Goal: Information Seeking & Learning: Learn about a topic

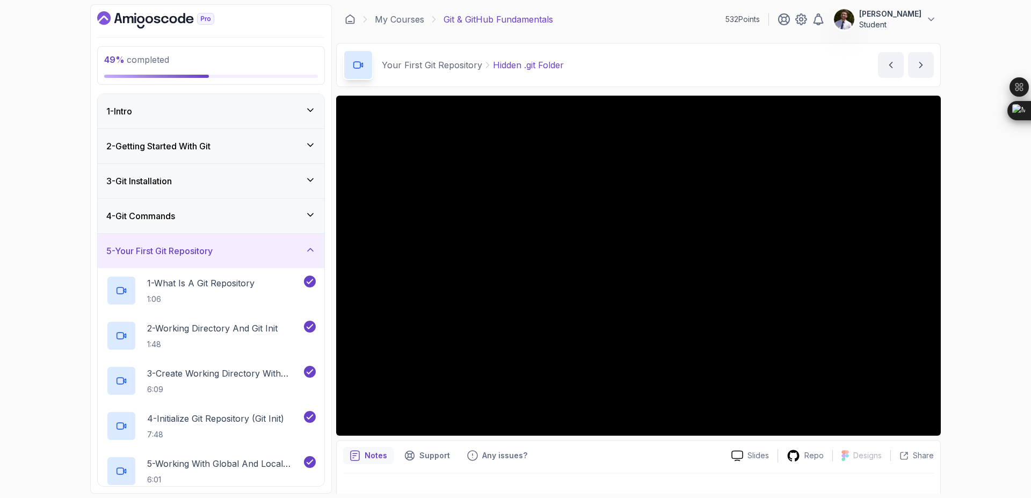
scroll to position [237, 0]
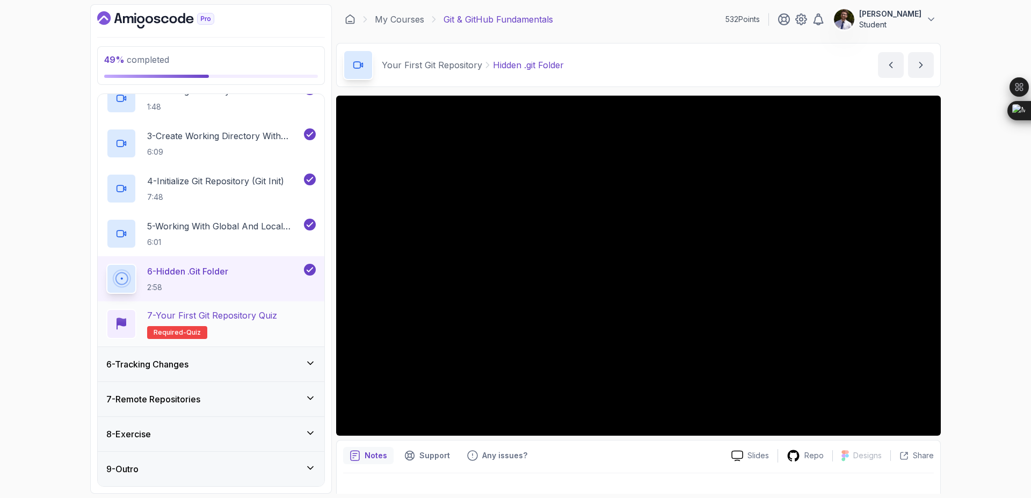
click at [202, 333] on p "Required- quiz" at bounding box center [177, 332] width 60 height 13
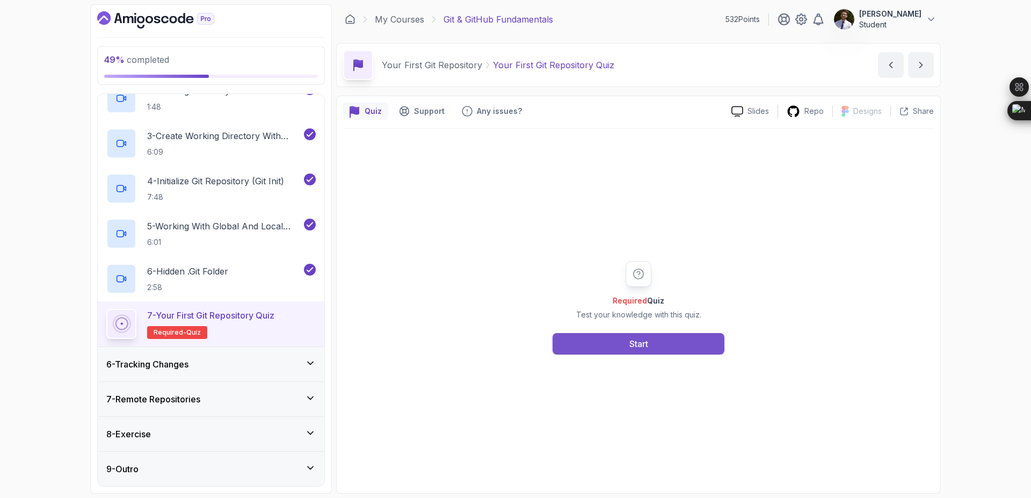
click at [618, 342] on button "Start" at bounding box center [638, 343] width 172 height 21
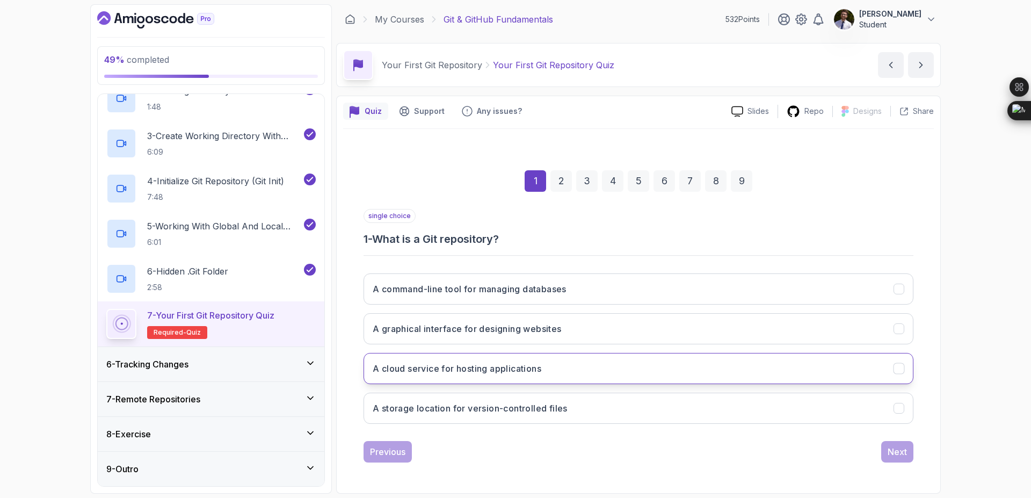
click at [564, 380] on button "A cloud service for hosting applications" at bounding box center [638, 368] width 550 height 31
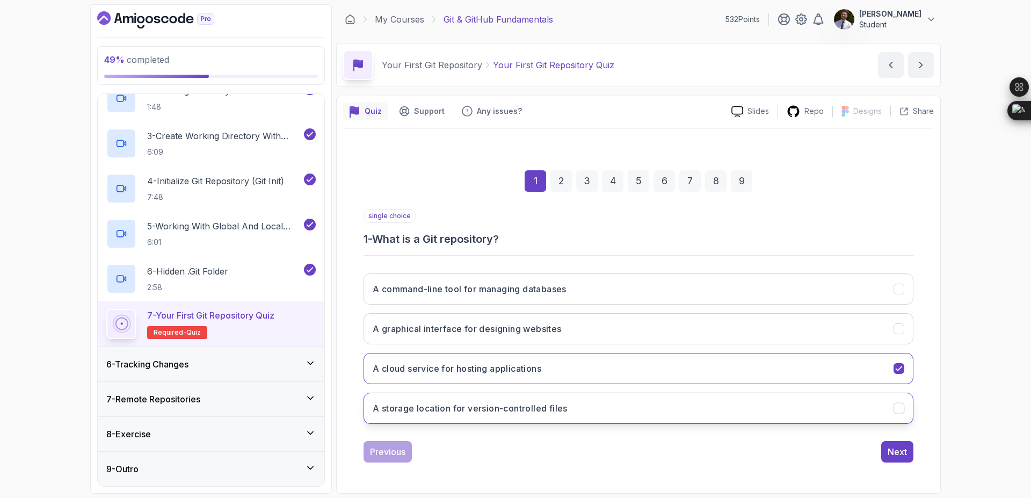
click at [602, 399] on button "A storage location for version-controlled files" at bounding box center [638, 407] width 550 height 31
click at [907, 453] on button "Next" at bounding box center [897, 451] width 32 height 21
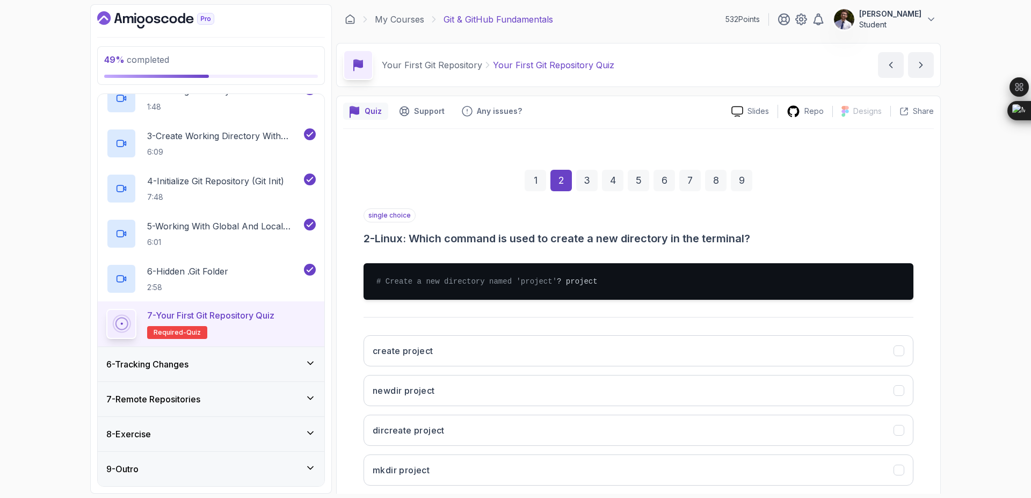
scroll to position [72, 0]
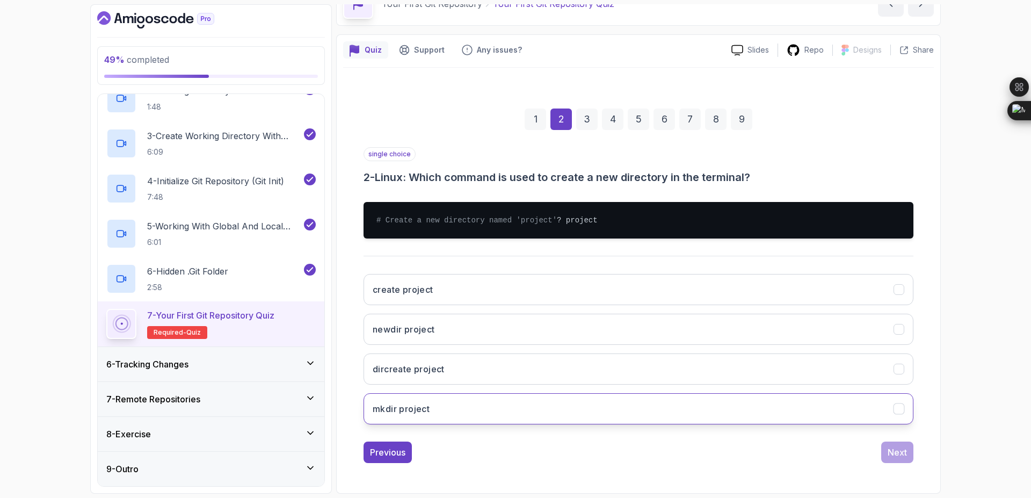
click at [653, 411] on button "mkdir project" at bounding box center [638, 408] width 550 height 31
click at [887, 445] on button "Next" at bounding box center [897, 451] width 32 height 21
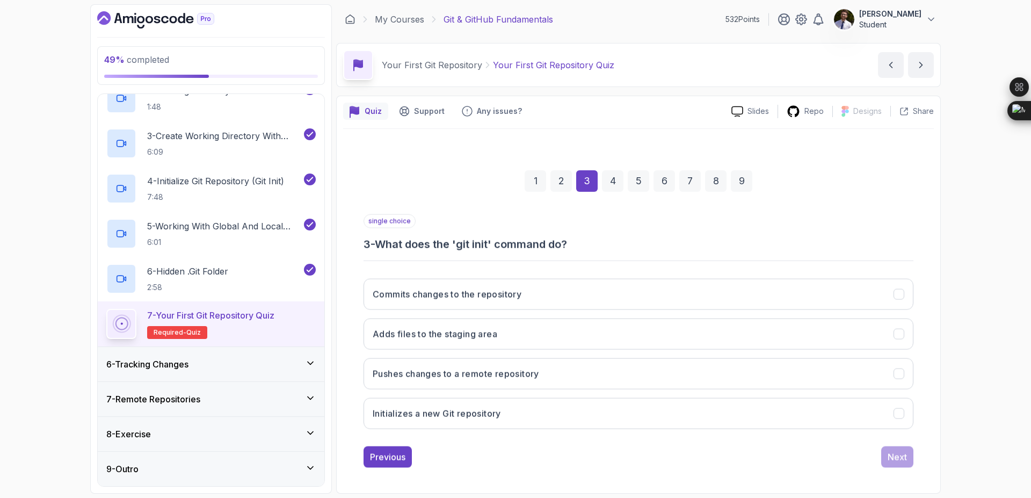
scroll to position [0, 0]
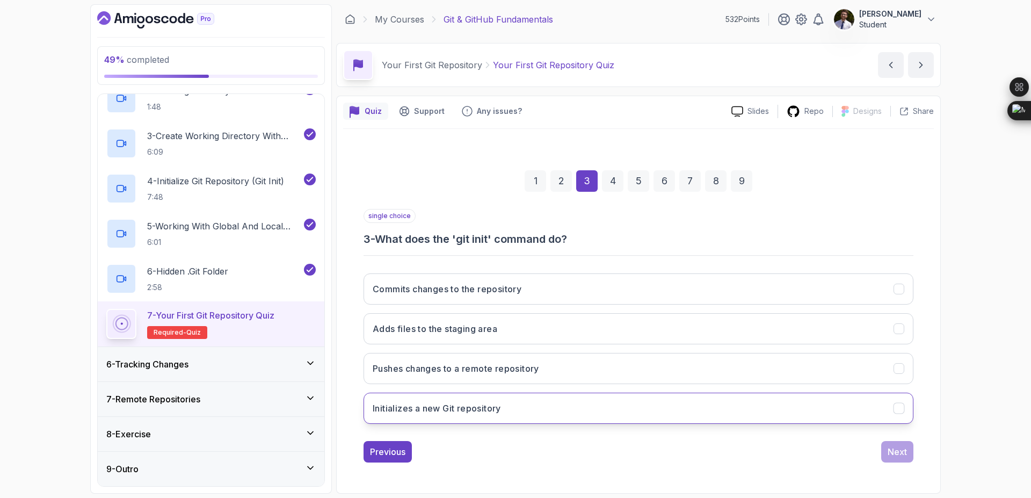
click at [601, 409] on button "Initializes a new Git repository" at bounding box center [638, 407] width 550 height 31
click at [901, 446] on div "Next" at bounding box center [896, 451] width 19 height 13
click at [713, 419] on button "In the root of the Git repository" at bounding box center [638, 407] width 550 height 31
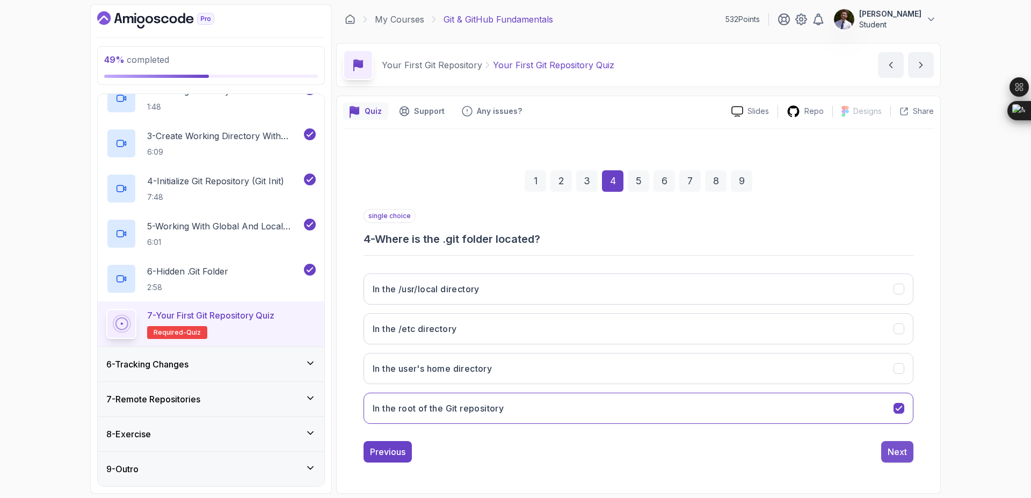
click at [891, 450] on div "Next" at bounding box center [896, 451] width 19 height 13
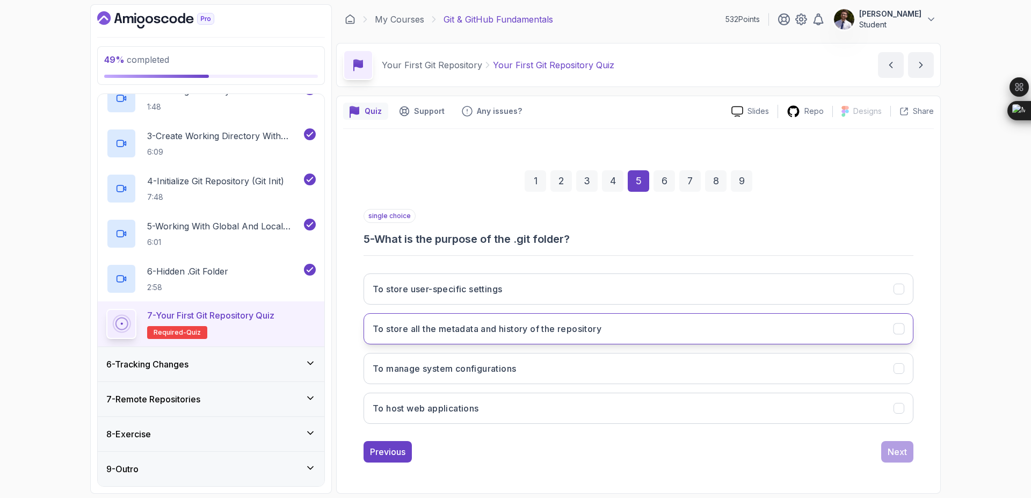
click at [759, 334] on button "To store all the metadata and history of the repository" at bounding box center [638, 328] width 550 height 31
click at [896, 452] on div "Next" at bounding box center [896, 451] width 19 height 13
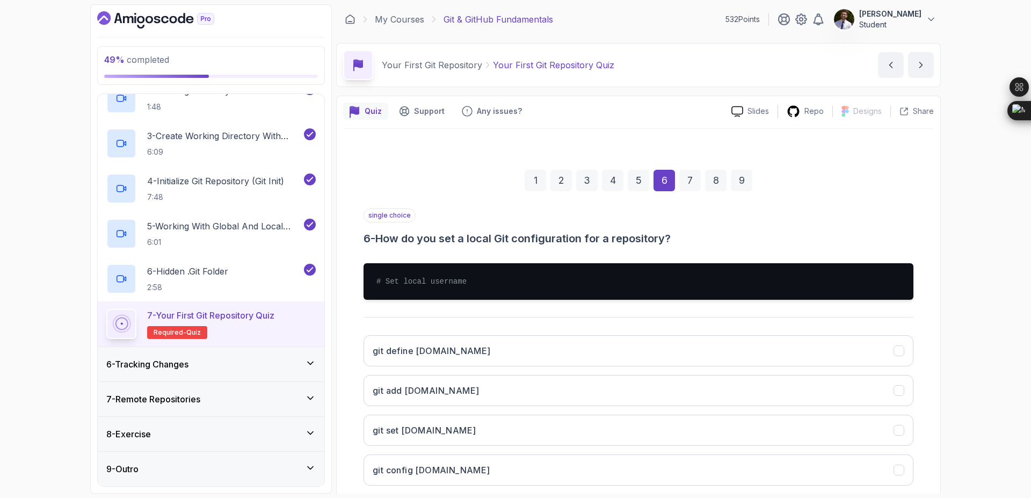
scroll to position [61, 0]
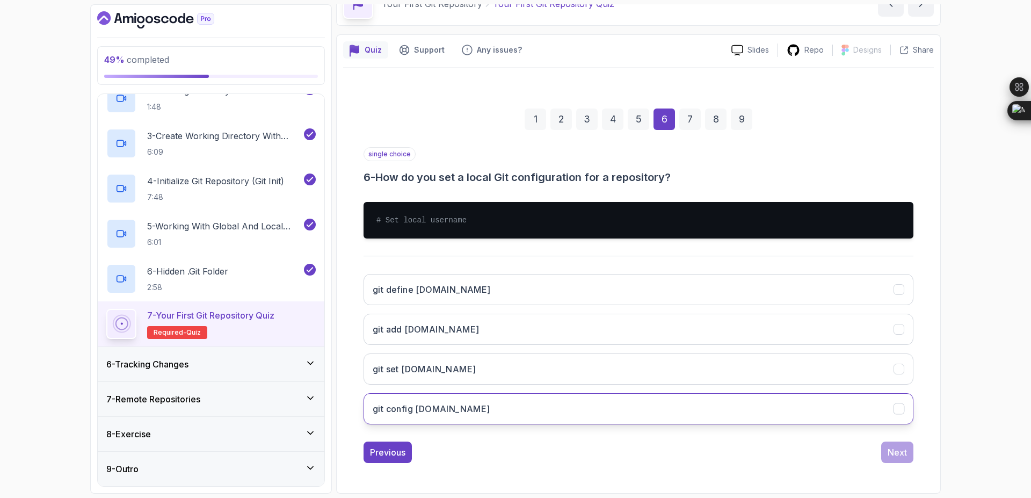
click at [680, 416] on button "git config [DOMAIN_NAME]" at bounding box center [638, 408] width 550 height 31
click at [899, 446] on div "Next" at bounding box center [896, 452] width 19 height 13
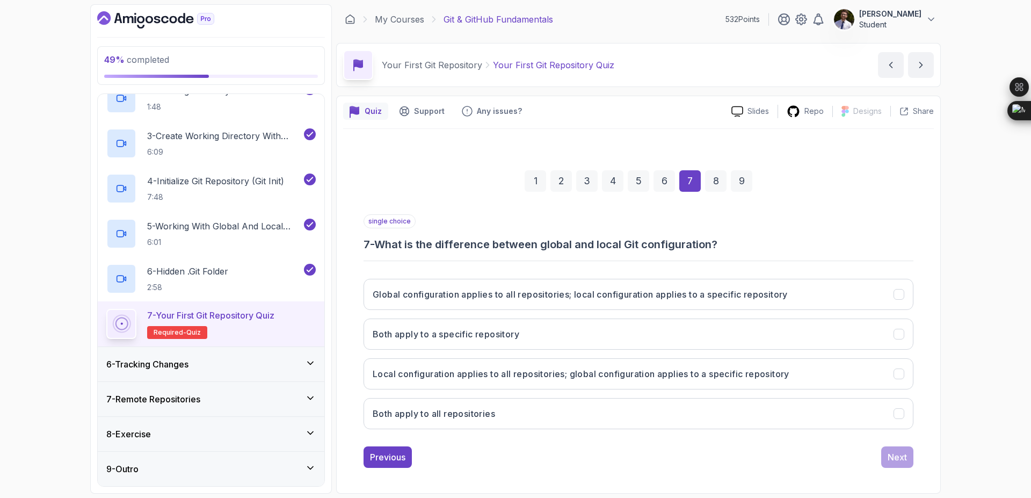
scroll to position [0, 0]
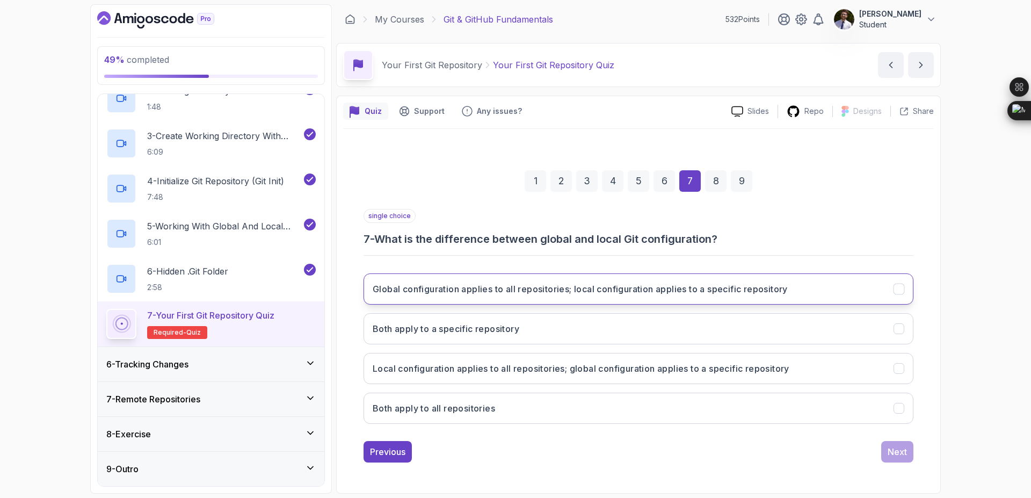
click at [763, 297] on button "Global configuration applies to all repositories; local configuration applies t…" at bounding box center [638, 288] width 550 height 31
click at [899, 440] on div "single choice 7 - What is the difference between global and local Git configura…" at bounding box center [638, 335] width 550 height 253
click at [899, 447] on div "Next" at bounding box center [896, 451] width 19 height 13
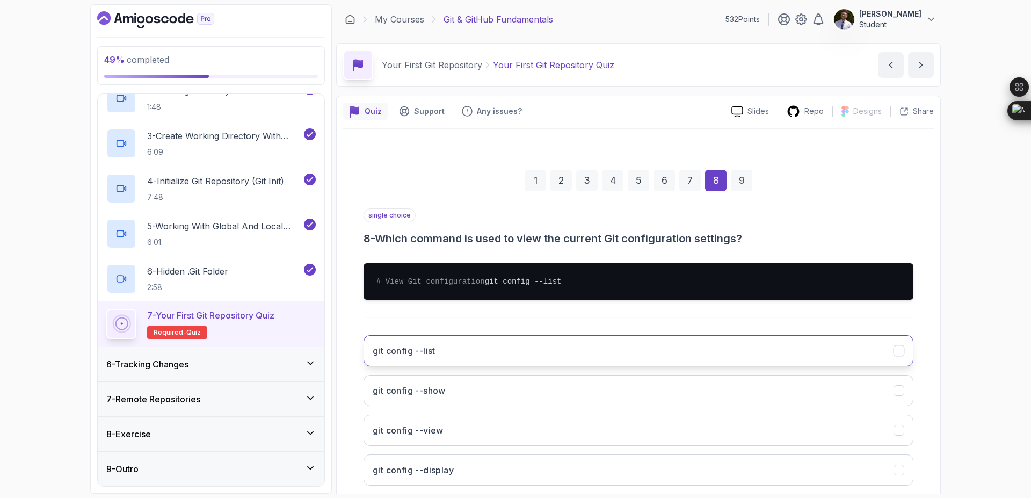
scroll to position [72, 0]
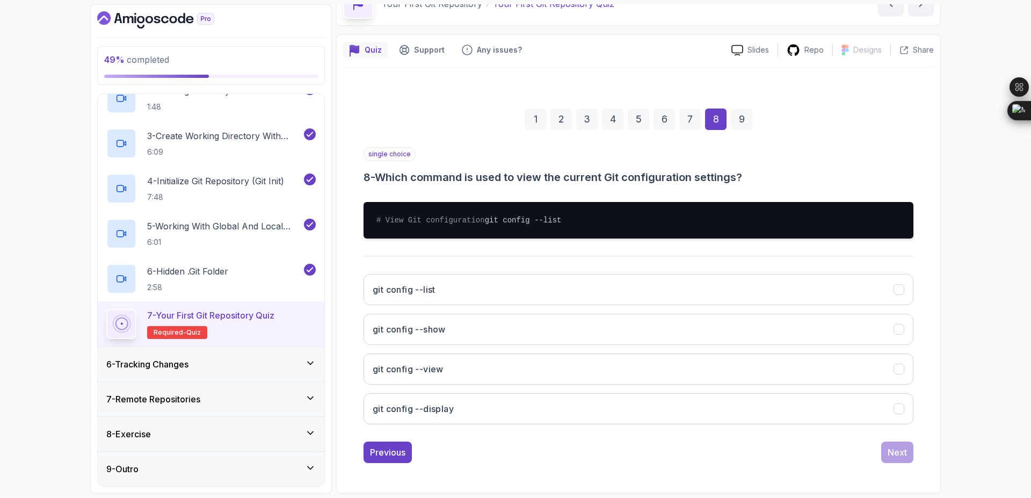
click at [729, 307] on div "git config --list git config --show git config --view git config --display" at bounding box center [638, 348] width 550 height 167
click at [760, 294] on button "git config --list" at bounding box center [638, 289] width 550 height 31
click at [887, 453] on div "Next" at bounding box center [896, 452] width 19 height 13
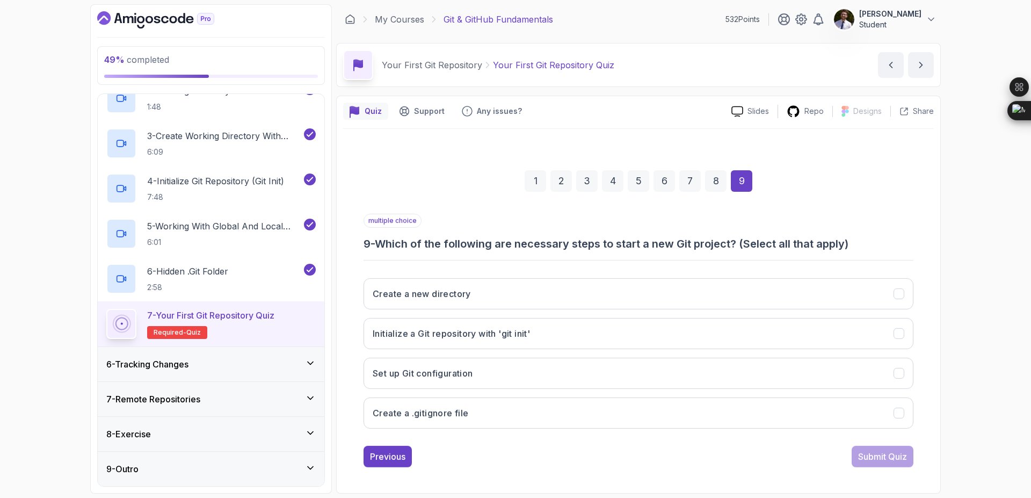
scroll to position [0, 0]
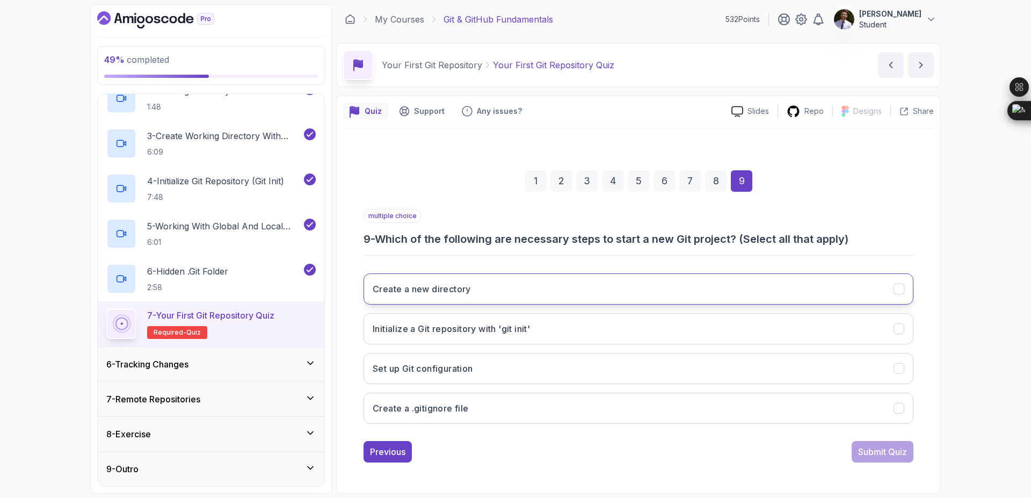
click at [794, 286] on button "Create a new directory" at bounding box center [638, 288] width 550 height 31
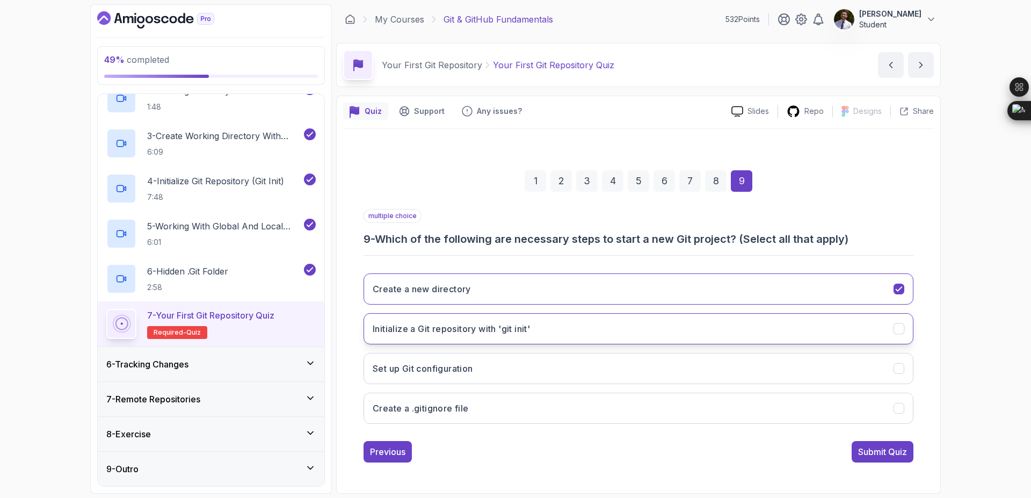
click at [778, 327] on button "Initialize a Git repository with 'git init'" at bounding box center [638, 328] width 550 height 31
click at [890, 454] on div "Submit Quiz" at bounding box center [882, 451] width 49 height 13
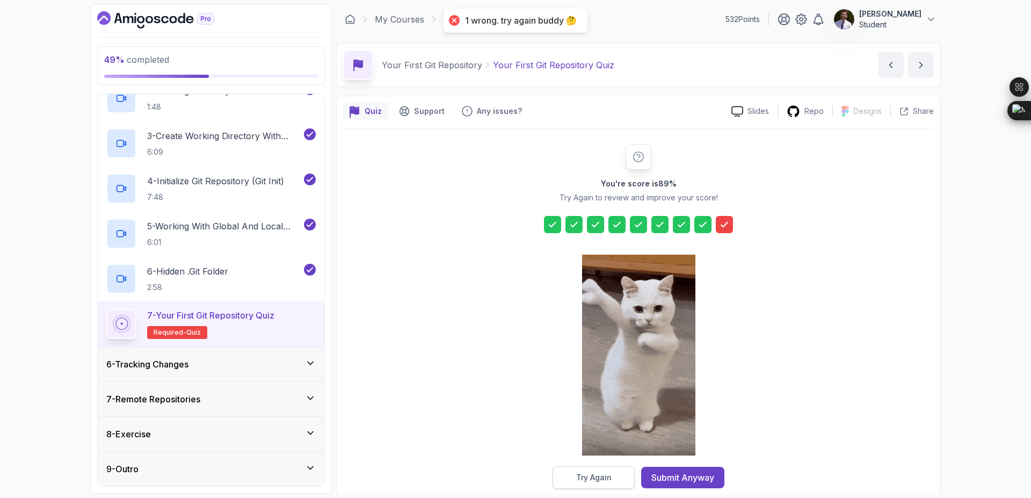
click at [618, 471] on button "Try Again" at bounding box center [593, 477] width 82 height 23
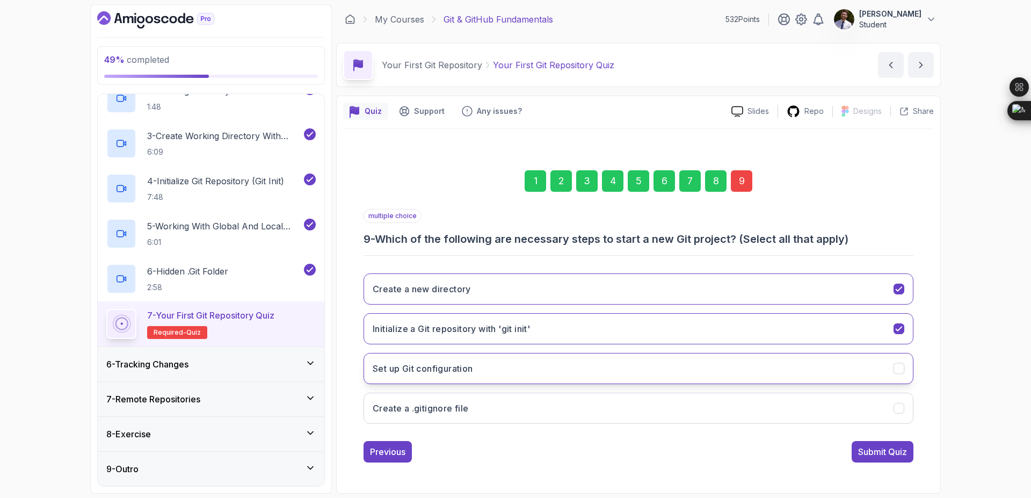
click at [787, 369] on button "Set up Git configuration" at bounding box center [638, 368] width 550 height 31
click at [901, 450] on div "Submit Quiz" at bounding box center [882, 451] width 49 height 13
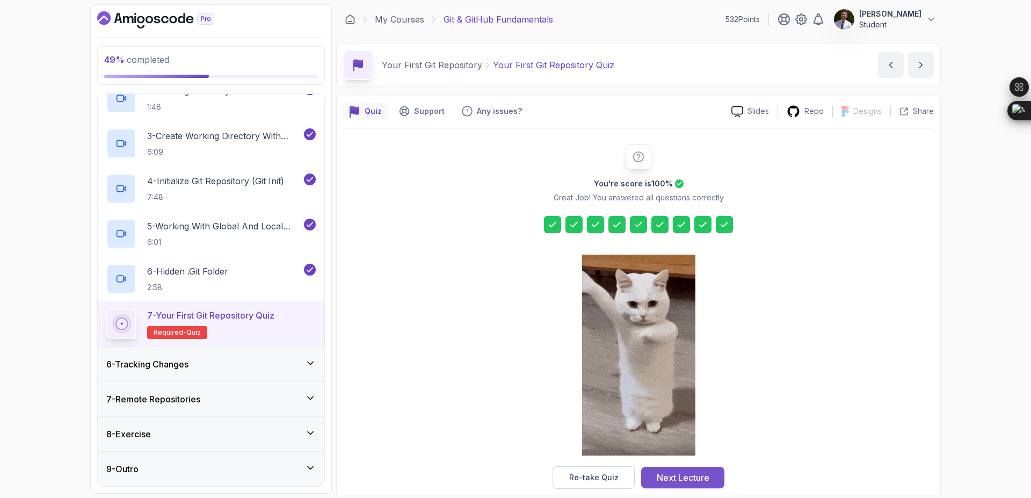
click at [677, 478] on div "Next Lecture" at bounding box center [683, 477] width 53 height 13
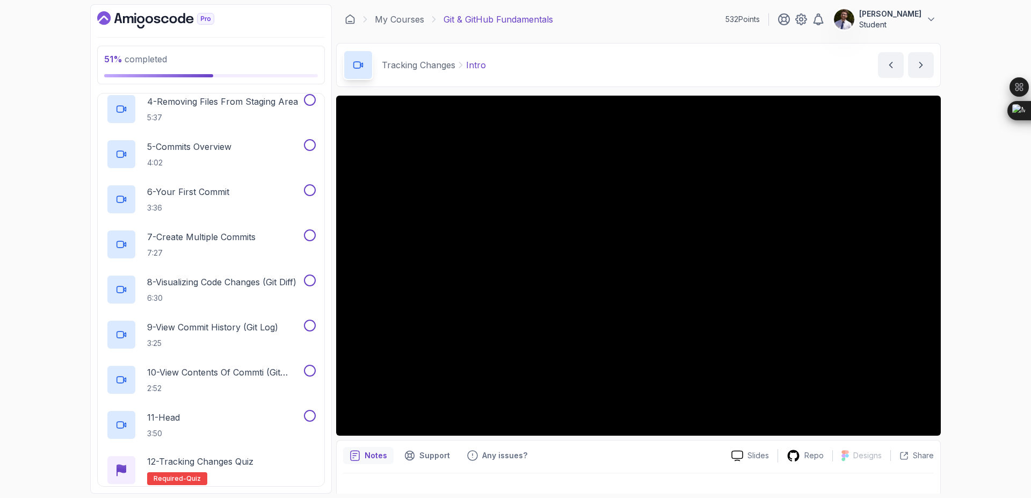
scroll to position [462, 0]
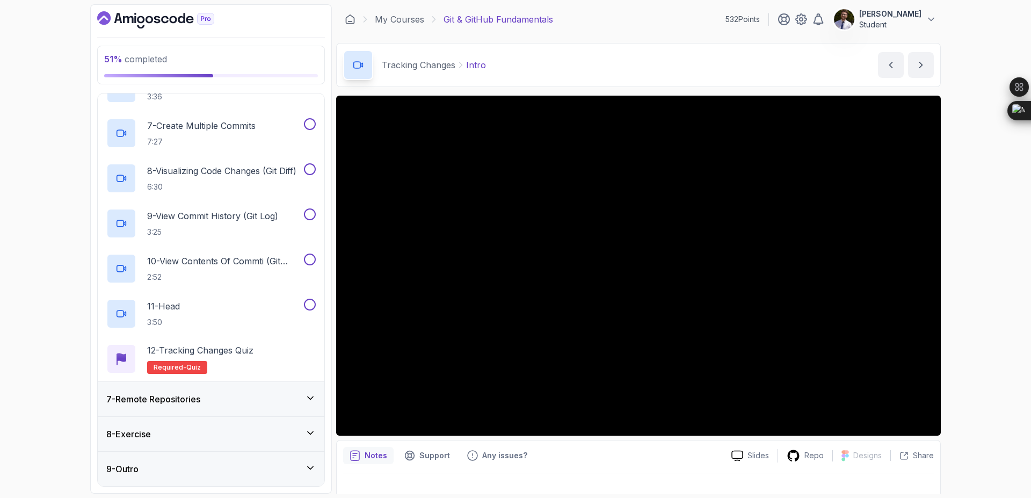
click at [300, 400] on div "7 - Remote Repositories" at bounding box center [210, 398] width 209 height 13
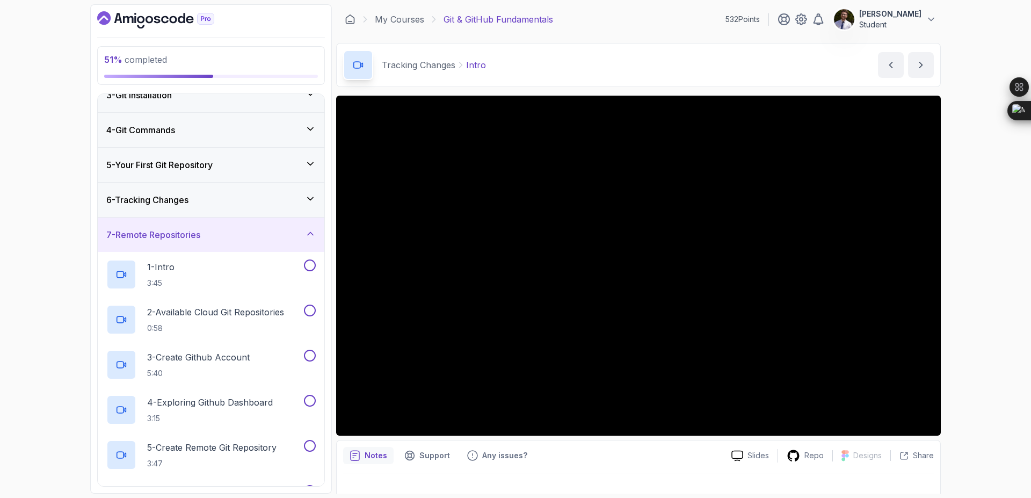
scroll to position [0, 0]
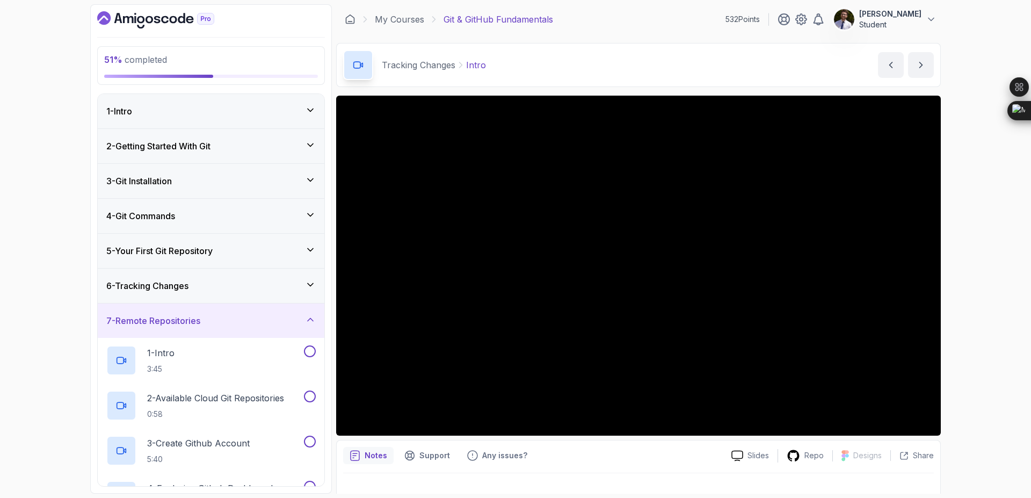
click at [310, 285] on icon at bounding box center [310, 284] width 5 height 3
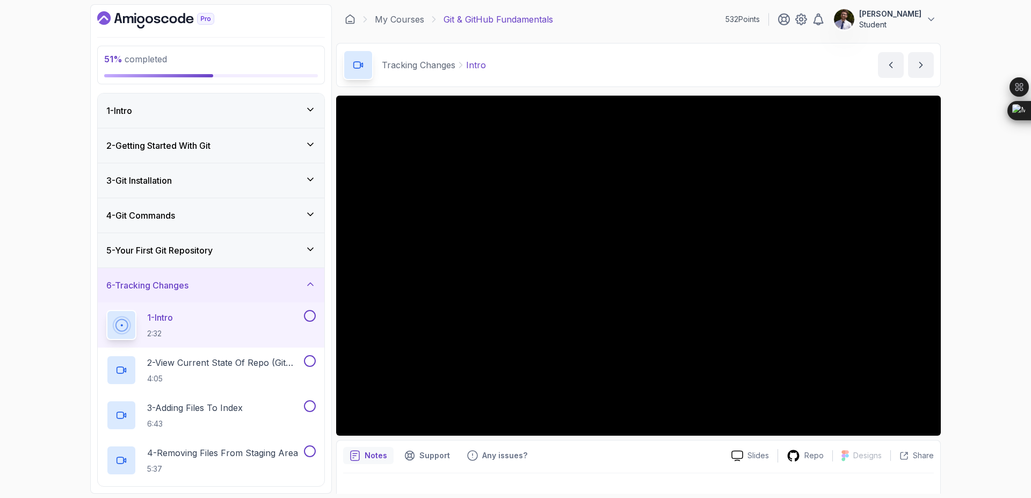
click at [309, 316] on button at bounding box center [310, 316] width 12 height 12
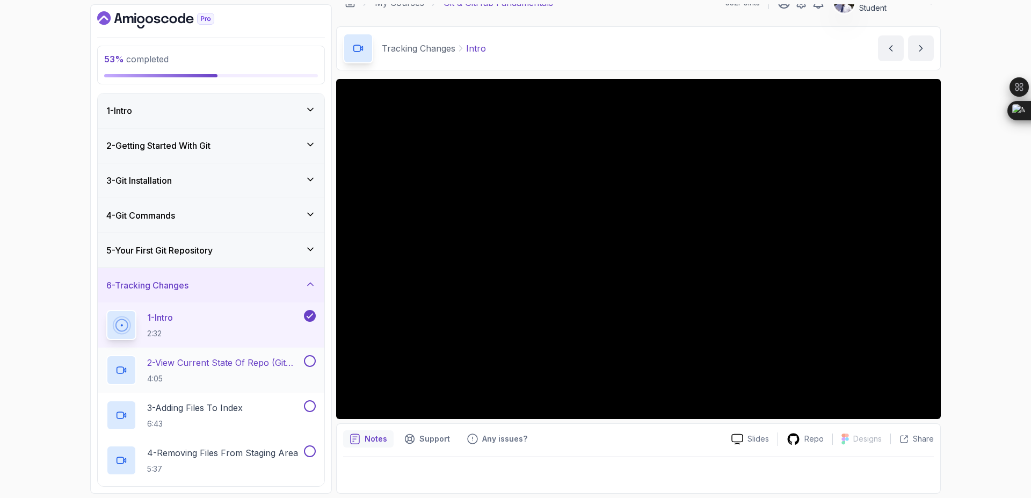
click at [248, 367] on p "2 - View Current State Of Repo (Git Status)" at bounding box center [224, 362] width 155 height 13
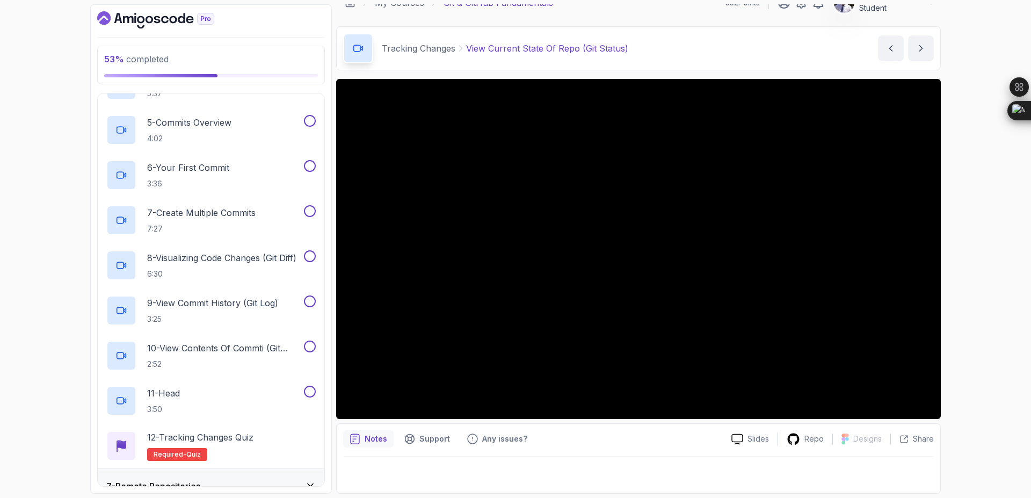
scroll to position [462, 0]
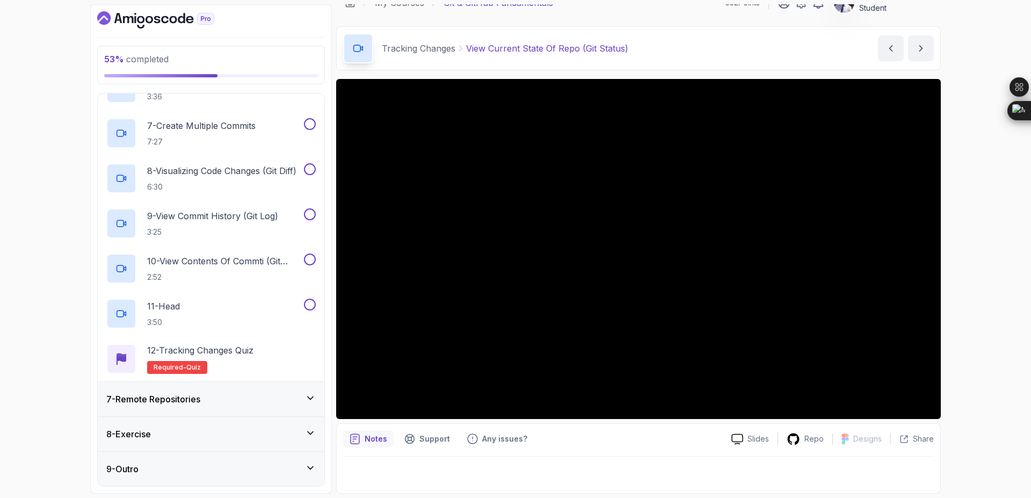
click at [306, 401] on icon at bounding box center [310, 397] width 11 height 11
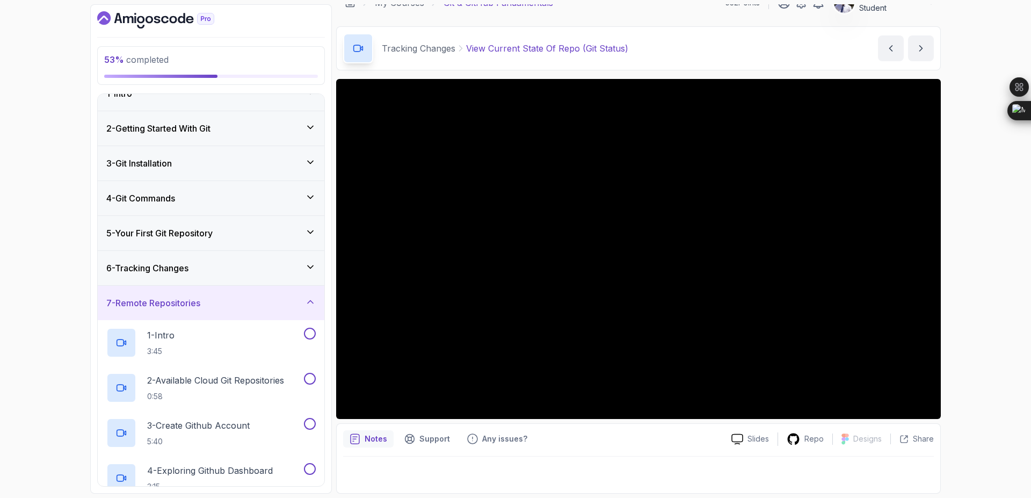
scroll to position [14, 0]
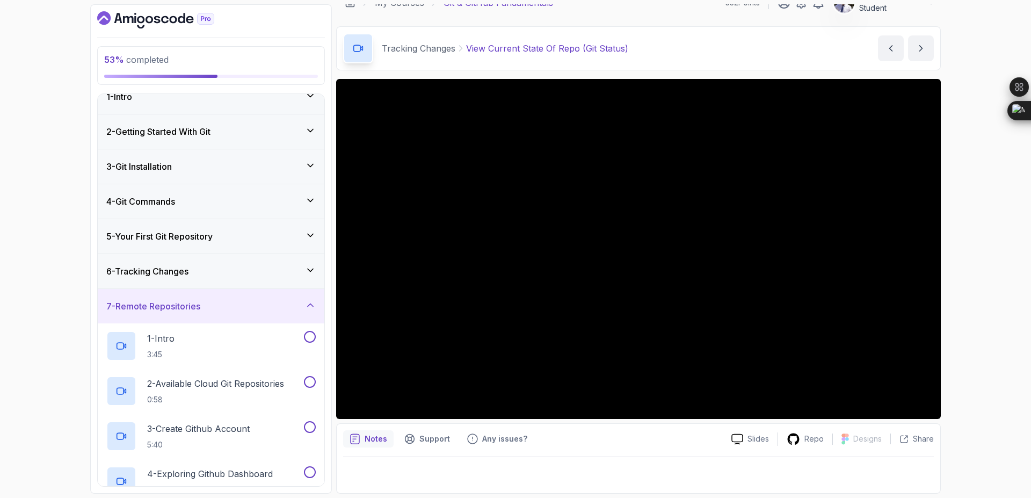
click at [310, 273] on icon at bounding box center [310, 270] width 11 height 11
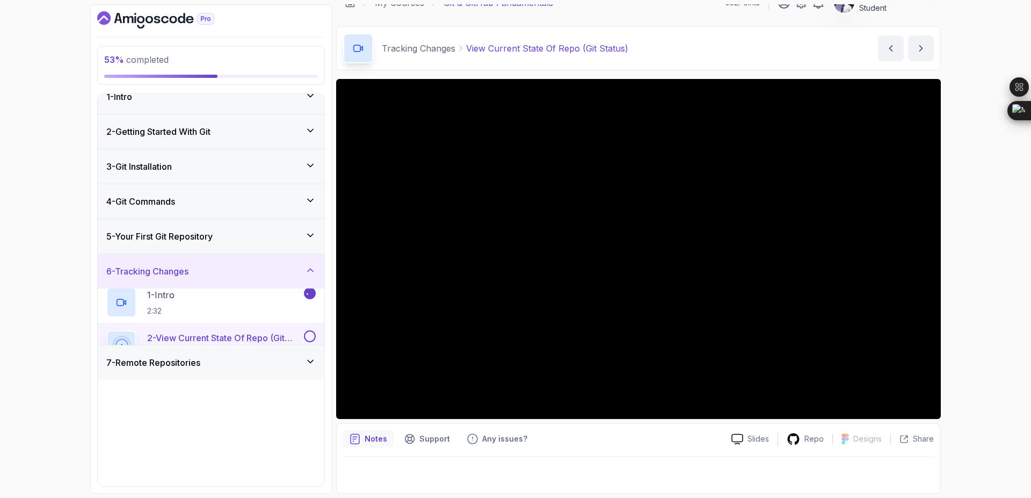
scroll to position [0, 0]
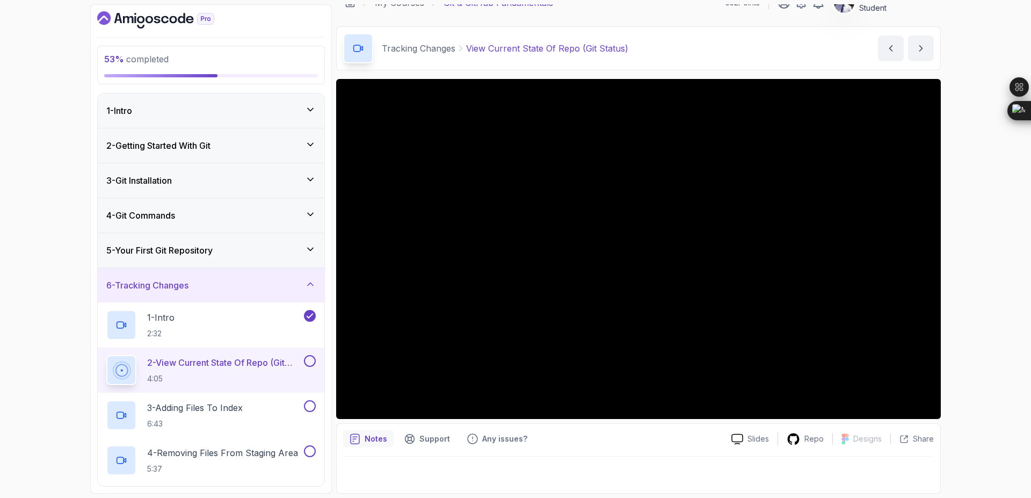
click at [308, 361] on button at bounding box center [310, 361] width 12 height 12
click at [242, 410] on p "3 - Adding Files To Index" at bounding box center [195, 407] width 96 height 13
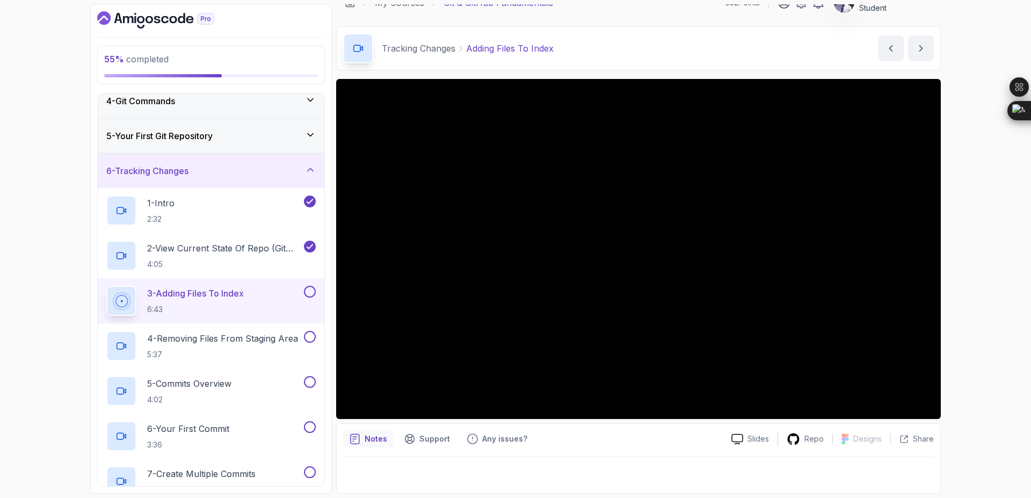
scroll to position [116, 0]
